Goal: Information Seeking & Learning: Learn about a topic

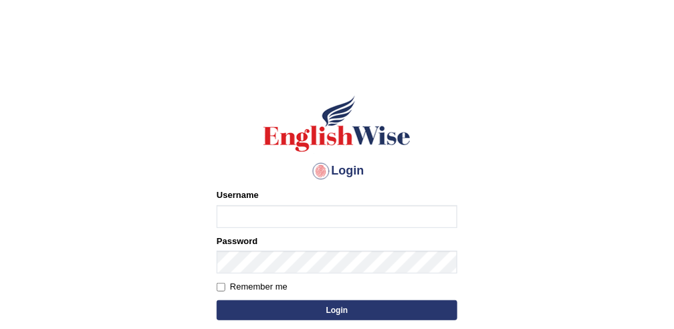
type input "obehi00"
click at [221, 292] on label "Remember me" at bounding box center [252, 286] width 71 height 13
click at [221, 292] on input "Remember me" at bounding box center [221, 287] width 9 height 9
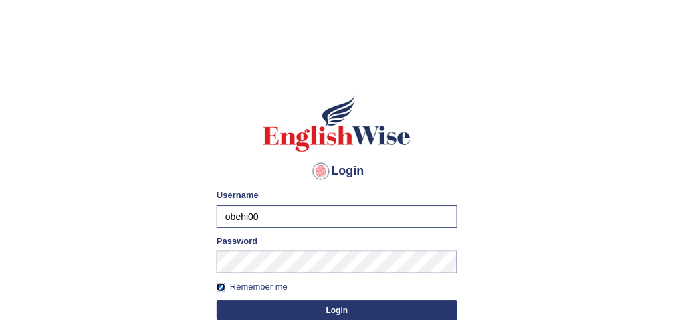
click at [221, 290] on input "Remember me" at bounding box center [221, 287] width 9 height 9
checkbox input "false"
click at [226, 308] on button "Login" at bounding box center [337, 310] width 241 height 20
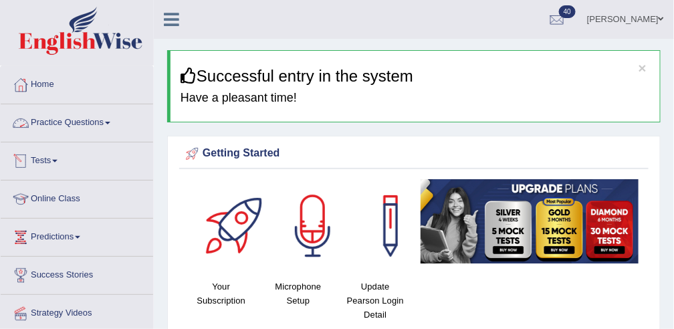
click at [42, 124] on link "Practice Questions" at bounding box center [77, 120] width 153 height 33
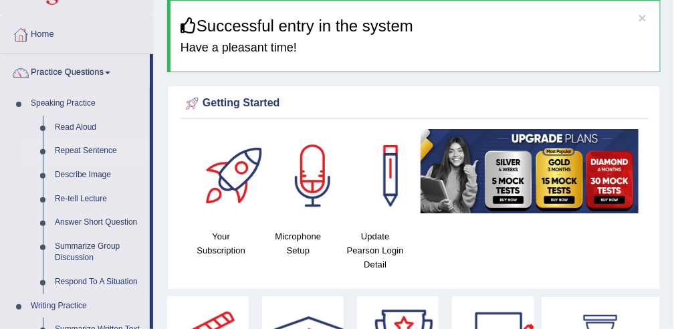
scroll to position [54, 0]
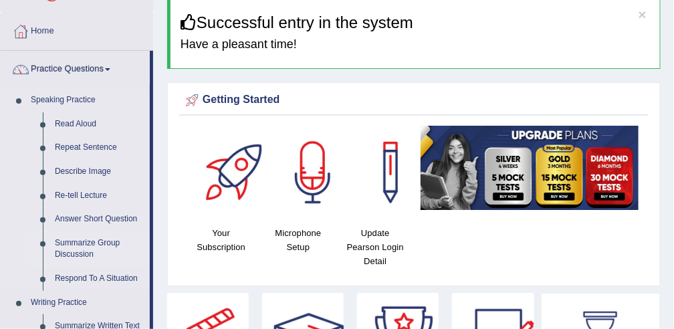
click at [83, 240] on link "Summarize Group Discussion" at bounding box center [99, 248] width 101 height 35
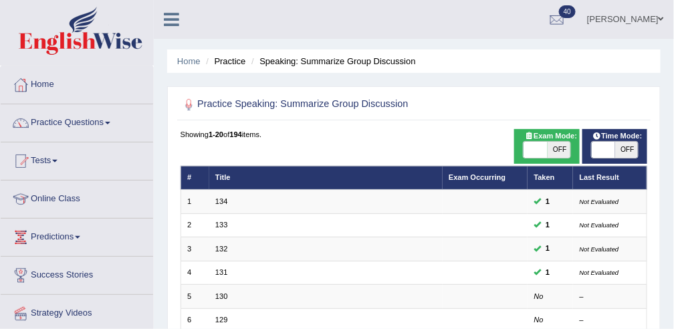
click at [77, 116] on link "Practice Questions" at bounding box center [77, 120] width 153 height 33
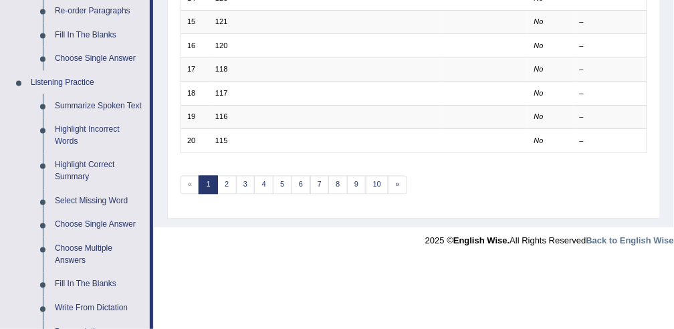
scroll to position [513, 0]
